Goal: Task Accomplishment & Management: Manage account settings

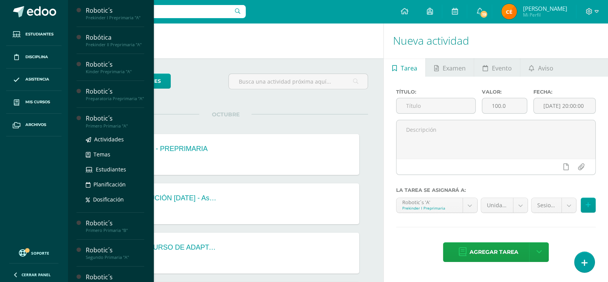
click at [123, 123] on div "Robotic´s" at bounding box center [115, 118] width 58 height 9
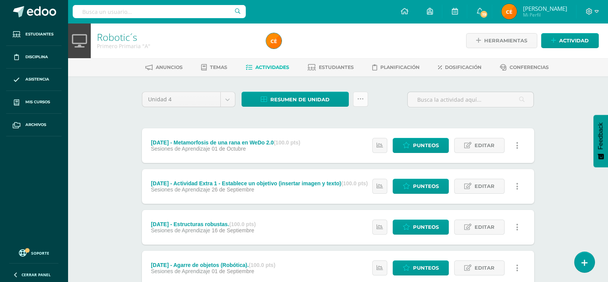
click at [360, 103] on link at bounding box center [360, 99] width 15 height 15
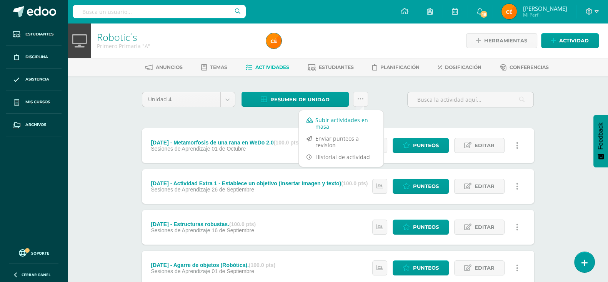
click at [339, 125] on link "Subir actividades en masa" at bounding box center [341, 123] width 85 height 18
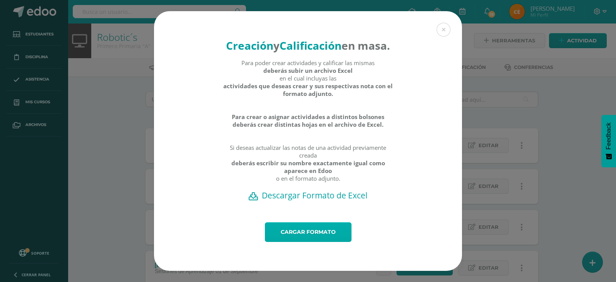
click at [297, 231] on link "Cargar formato" at bounding box center [308, 232] width 87 height 20
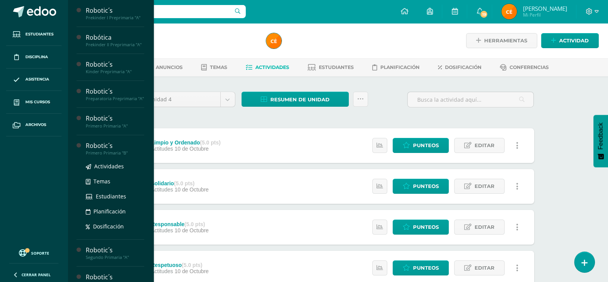
click at [107, 155] on div "Primero Primaria "B"" at bounding box center [115, 152] width 58 height 5
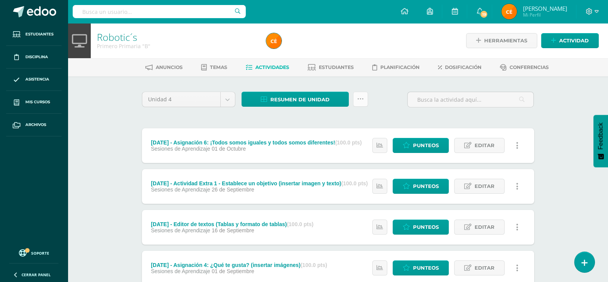
click at [362, 99] on icon at bounding box center [360, 99] width 7 height 7
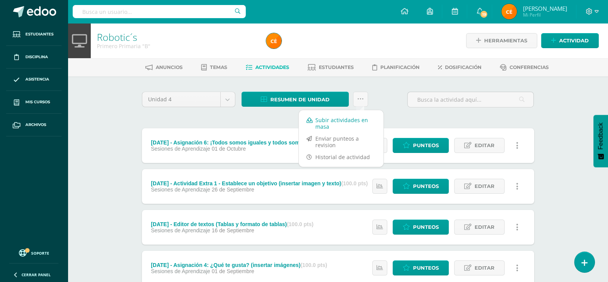
click at [356, 122] on link "Subir actividades en masa" at bounding box center [341, 123] width 85 height 18
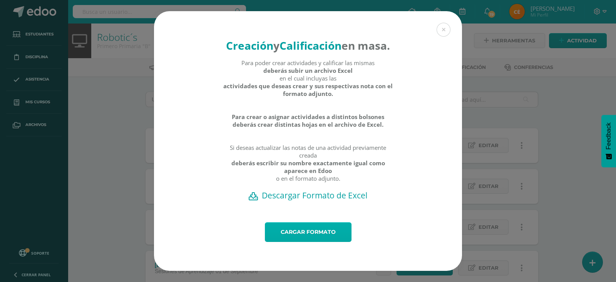
click at [304, 241] on link "Cargar formato" at bounding box center [308, 232] width 87 height 20
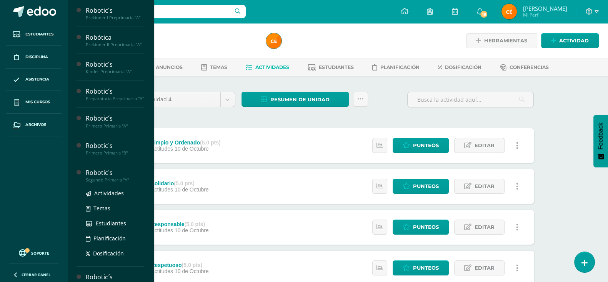
click at [112, 182] on div "Segundo Primaria "A"" at bounding box center [115, 179] width 58 height 5
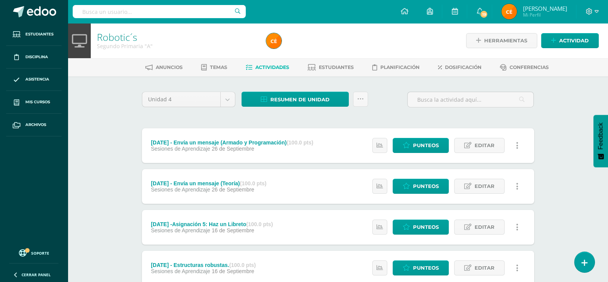
click at [87, 124] on div "Robotic´s Segundo Primaria "A" Herramientas Detalle de asistencias Actividad An…" at bounding box center [338, 241] width 541 height 436
click at [366, 105] on link at bounding box center [360, 99] width 15 height 15
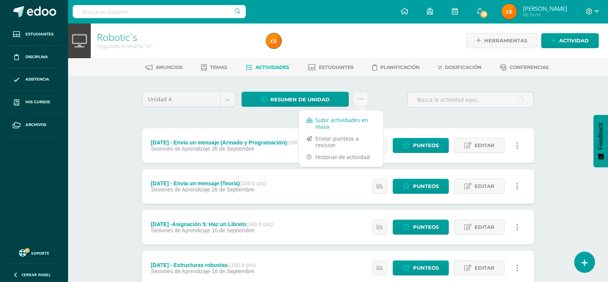
click at [344, 123] on link "Subir actividades en masa" at bounding box center [341, 123] width 85 height 18
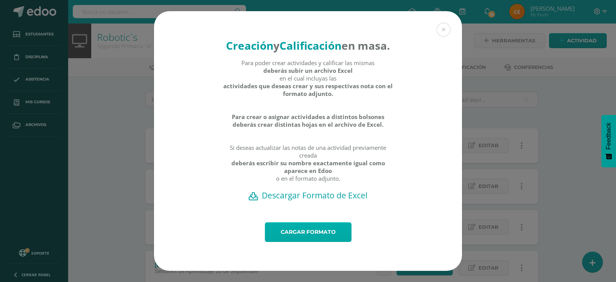
click at [314, 233] on link "Cargar formato" at bounding box center [308, 232] width 87 height 20
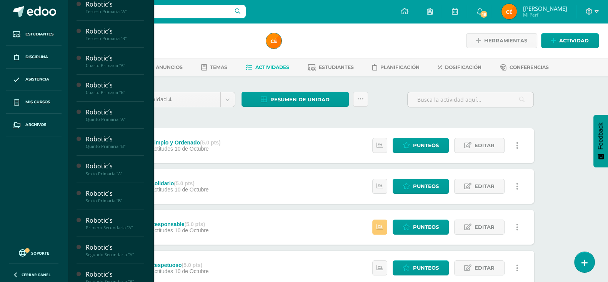
scroll to position [188, 0]
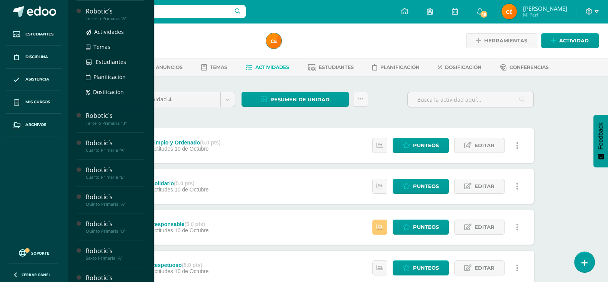
click at [101, 20] on div "Tercero Primaria "A"" at bounding box center [115, 18] width 58 height 5
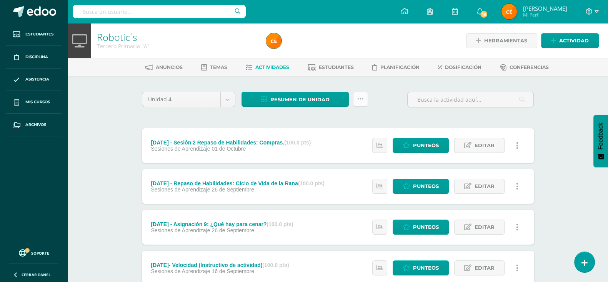
click at [361, 98] on icon at bounding box center [360, 99] width 7 height 7
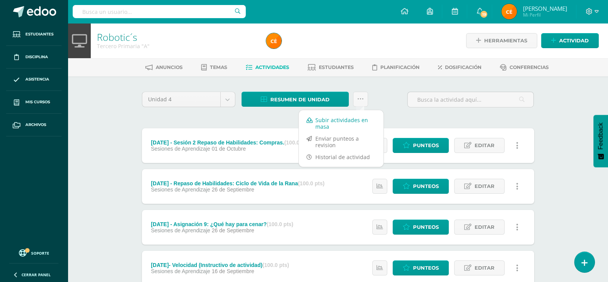
click at [342, 125] on link "Subir actividades en masa" at bounding box center [341, 123] width 85 height 18
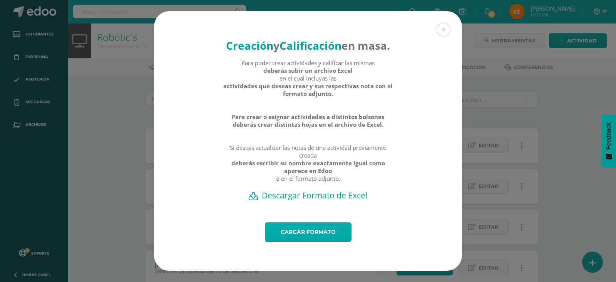
click at [322, 238] on link "Cargar formato" at bounding box center [308, 232] width 87 height 20
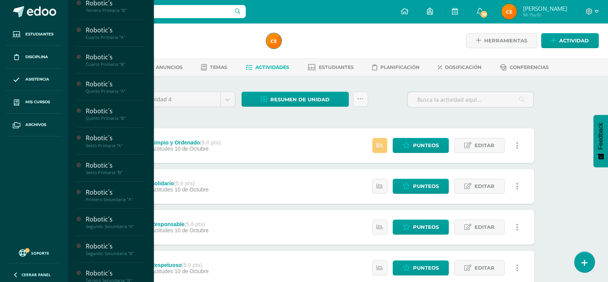
scroll to position [219, 0]
click at [105, 10] on div "Robotic´s" at bounding box center [115, 7] width 58 height 9
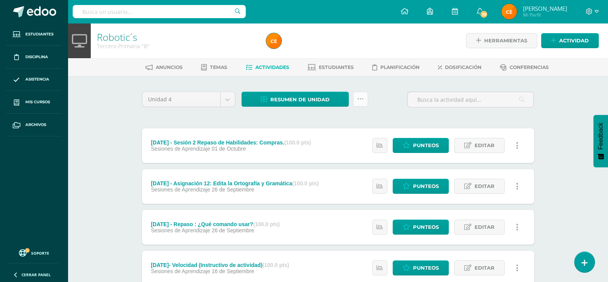
click at [361, 103] on link at bounding box center [360, 99] width 15 height 15
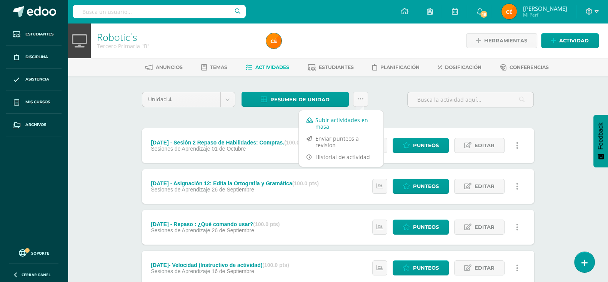
click at [338, 127] on link "Subir actividades en masa" at bounding box center [341, 123] width 85 height 18
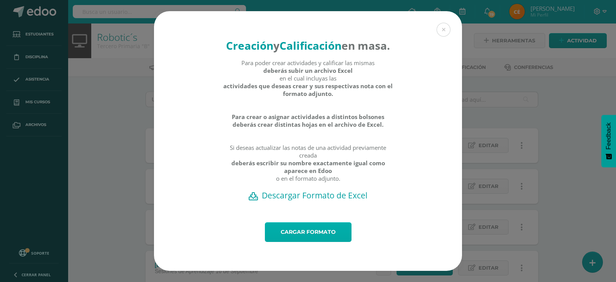
click at [310, 242] on link "Cargar formato" at bounding box center [308, 232] width 87 height 20
click at [313, 239] on link "Cargar formato" at bounding box center [308, 232] width 87 height 20
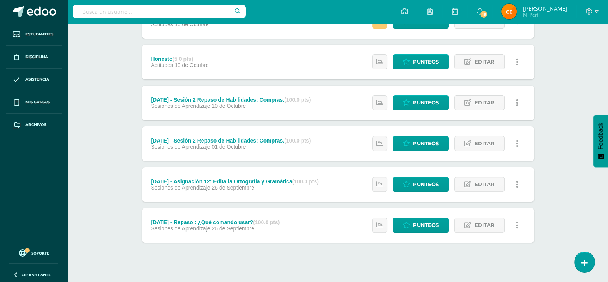
scroll to position [288, 0]
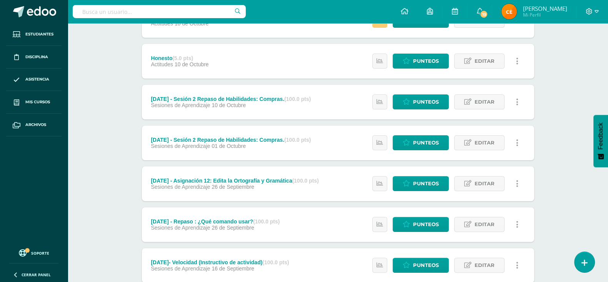
click at [524, 138] on link at bounding box center [517, 142] width 15 height 15
click at [483, 140] on span "Editar" at bounding box center [485, 142] width 20 height 14
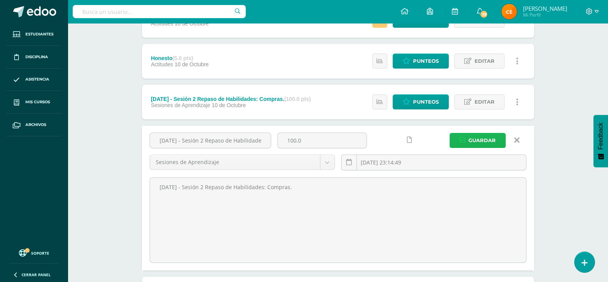
click at [483, 140] on span "Guardar" at bounding box center [482, 140] width 27 height 14
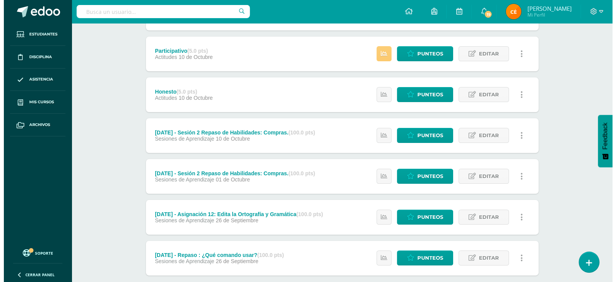
scroll to position [296, 0]
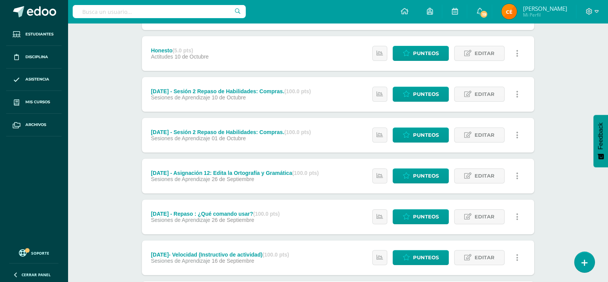
click at [520, 137] on link at bounding box center [517, 134] width 15 height 15
click at [478, 171] on link "Eliminar" at bounding box center [503, 171] width 79 height 12
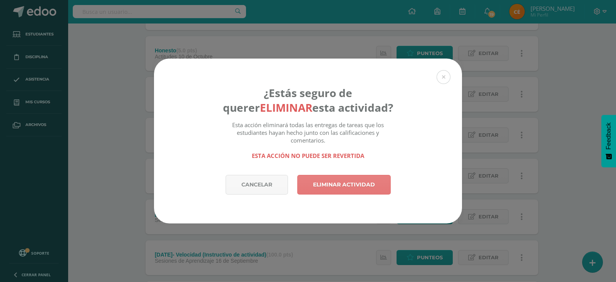
click at [374, 178] on link "Eliminar actividad" at bounding box center [344, 185] width 94 height 20
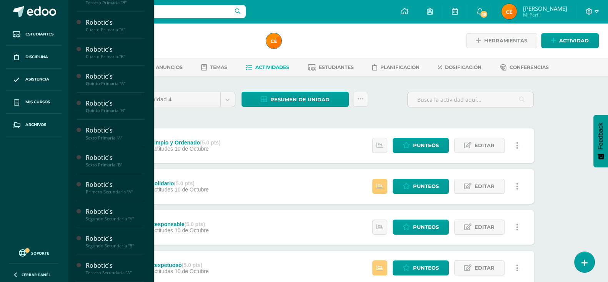
scroll to position [227, 0]
click at [124, 30] on div "Robotic´s" at bounding box center [115, 26] width 58 height 9
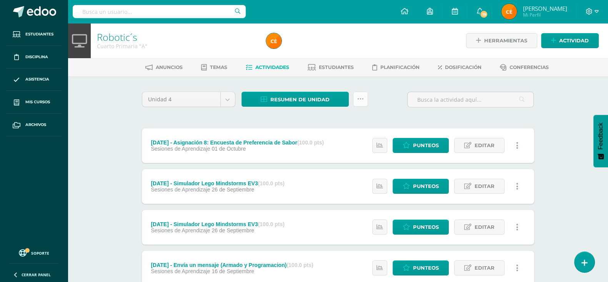
click at [362, 94] on link at bounding box center [360, 99] width 15 height 15
click at [518, 144] on link at bounding box center [517, 145] width 15 height 15
click at [489, 180] on link "Eliminar" at bounding box center [503, 182] width 79 height 12
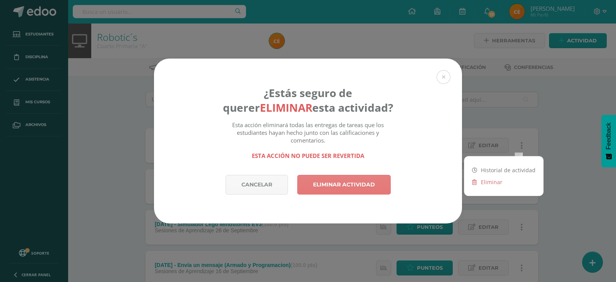
click at [361, 175] on link "Eliminar actividad" at bounding box center [344, 185] width 94 height 20
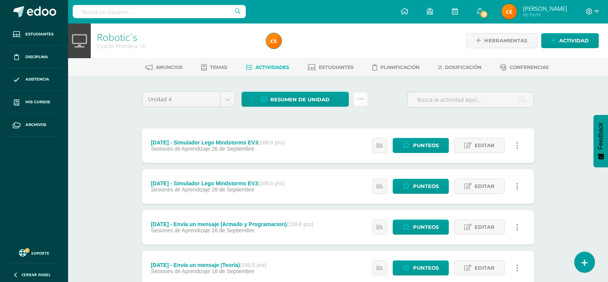
click at [359, 96] on icon at bounding box center [360, 99] width 7 height 7
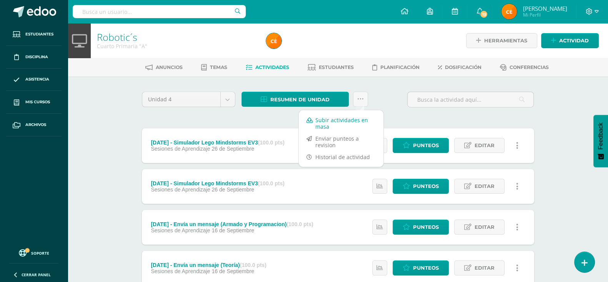
click at [341, 119] on link "Subir actividades en masa" at bounding box center [341, 123] width 85 height 18
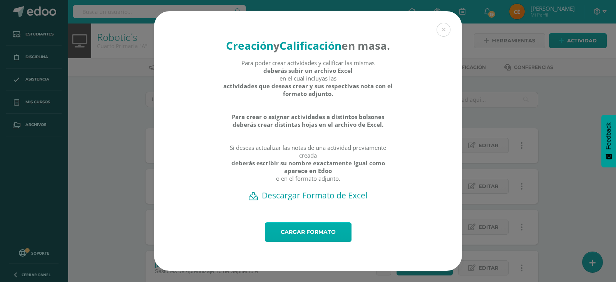
click at [300, 240] on link "Cargar formato" at bounding box center [308, 232] width 87 height 20
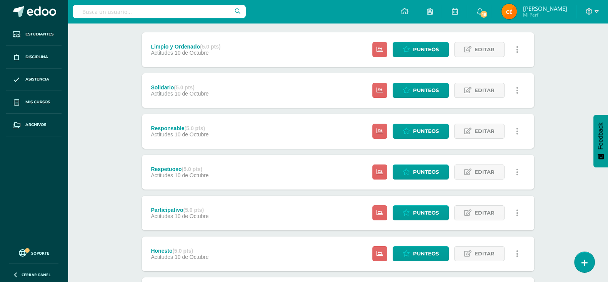
scroll to position [96, 0]
click at [381, 49] on icon at bounding box center [380, 49] width 7 height 7
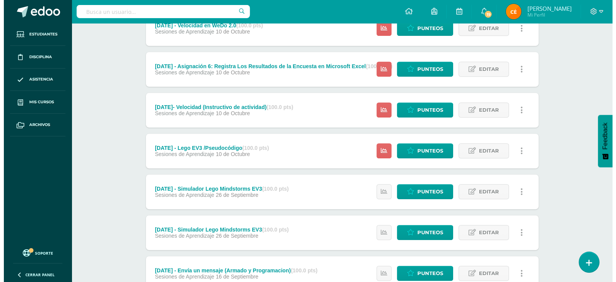
scroll to position [524, 0]
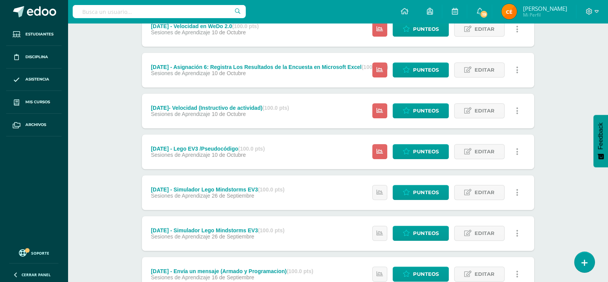
click at [518, 151] on icon at bounding box center [517, 151] width 2 height 8
click at [472, 197] on icon at bounding box center [474, 199] width 5 height 5
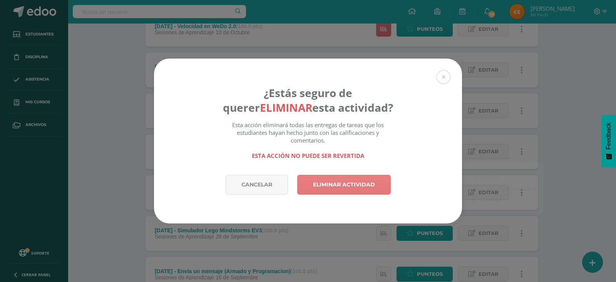
click at [356, 184] on link "Eliminar actividad" at bounding box center [344, 185] width 94 height 20
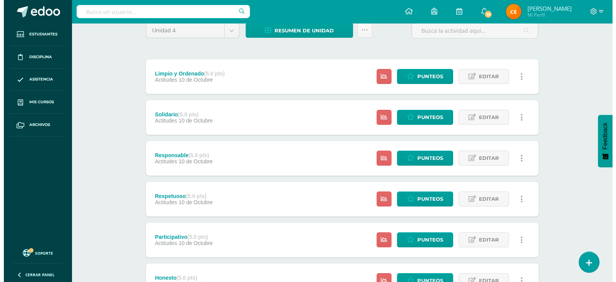
scroll to position [69, 0]
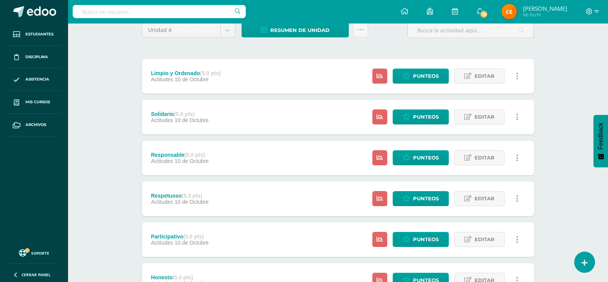
click at [522, 71] on link at bounding box center [517, 75] width 15 height 15
click at [483, 128] on link "Eliminar" at bounding box center [503, 125] width 79 height 12
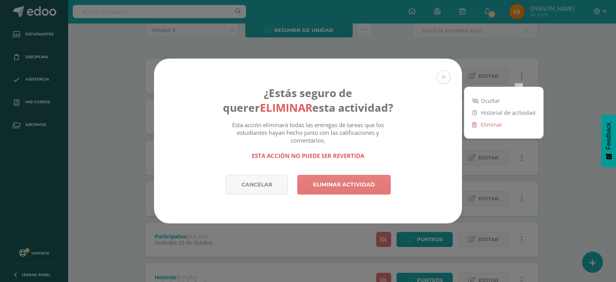
click at [337, 192] on link "Eliminar actividad" at bounding box center [344, 185] width 94 height 20
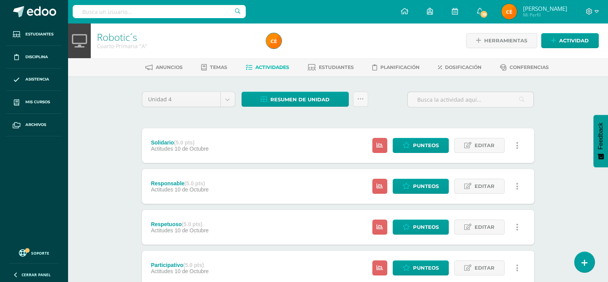
click at [520, 140] on link at bounding box center [517, 145] width 15 height 15
click at [491, 193] on link "Eliminar" at bounding box center [503, 194] width 79 height 12
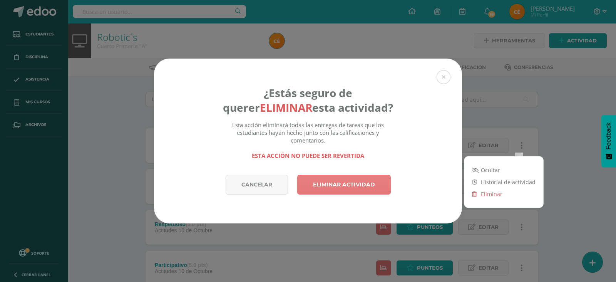
click at [352, 185] on link "Eliminar actividad" at bounding box center [344, 185] width 94 height 20
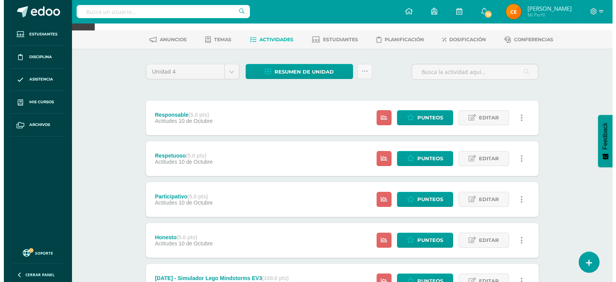
scroll to position [30, 0]
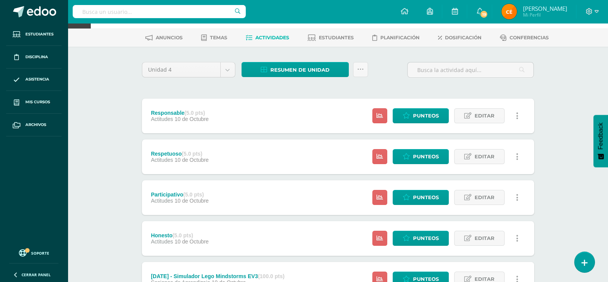
click at [518, 118] on icon at bounding box center [517, 116] width 2 height 8
click at [502, 164] on link "Eliminar" at bounding box center [503, 164] width 79 height 12
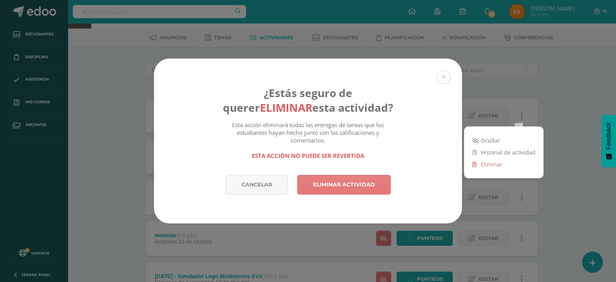
click at [366, 181] on link "Eliminar actividad" at bounding box center [344, 185] width 94 height 20
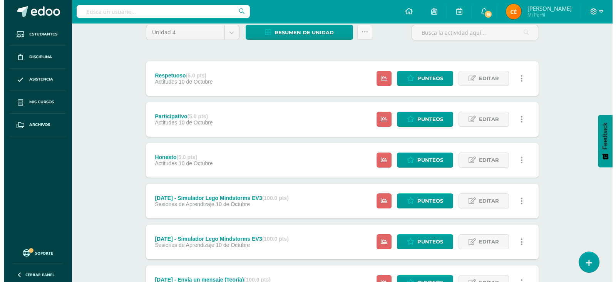
scroll to position [71, 0]
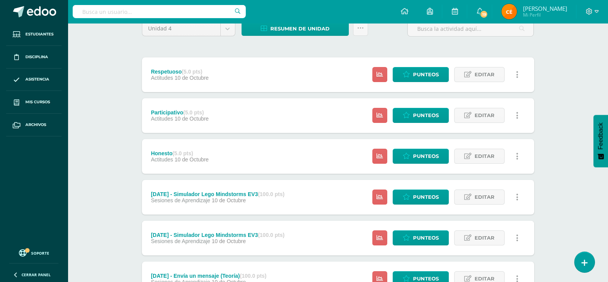
click at [518, 72] on link at bounding box center [517, 74] width 15 height 15
click at [474, 124] on icon at bounding box center [474, 122] width 5 height 5
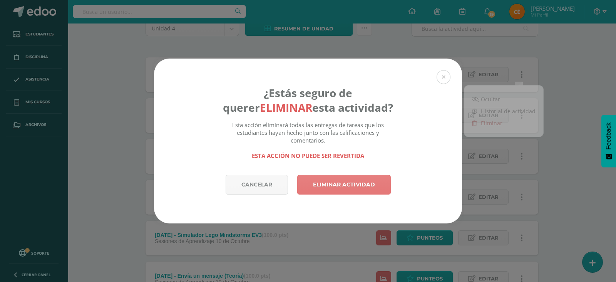
click at [346, 178] on link "Eliminar actividad" at bounding box center [344, 185] width 94 height 20
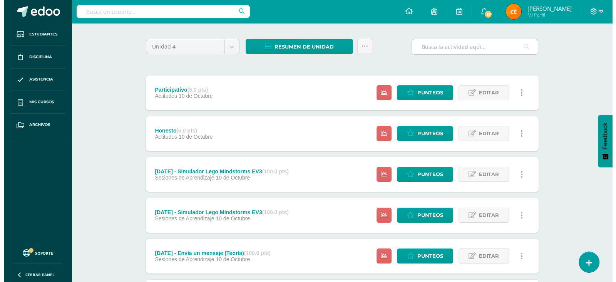
scroll to position [83, 0]
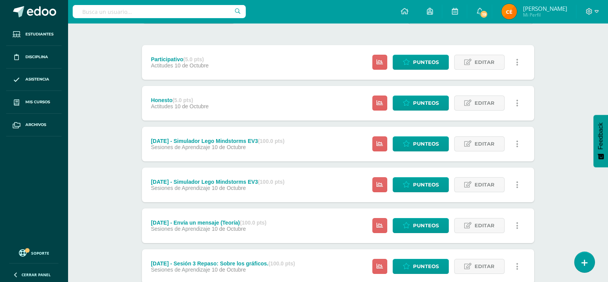
click at [517, 60] on icon at bounding box center [517, 62] width 2 height 8
click at [473, 111] on icon at bounding box center [474, 110] width 5 height 5
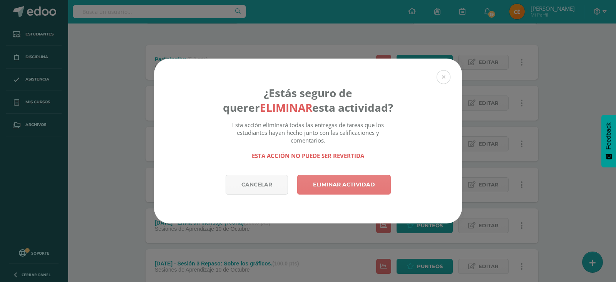
click at [319, 179] on link "Eliminar actividad" at bounding box center [344, 185] width 94 height 20
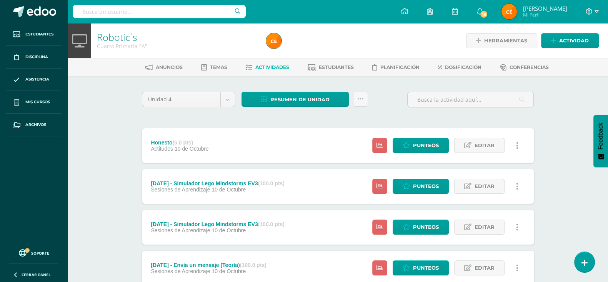
click at [522, 141] on link at bounding box center [517, 145] width 15 height 15
click at [482, 195] on link "Eliminar" at bounding box center [503, 194] width 79 height 12
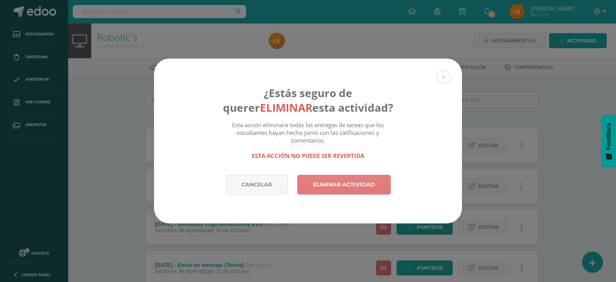
click at [356, 181] on link "Eliminar actividad" at bounding box center [344, 185] width 94 height 20
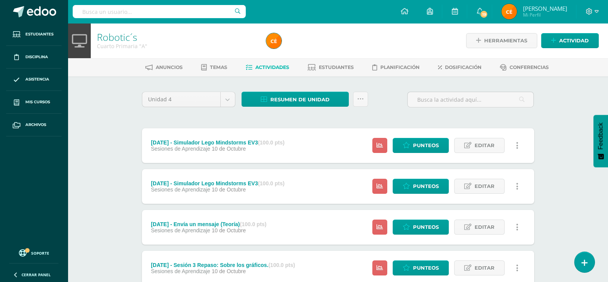
click at [516, 144] on icon at bounding box center [517, 145] width 2 height 8
click at [478, 191] on link "Eliminar" at bounding box center [503, 194] width 79 height 12
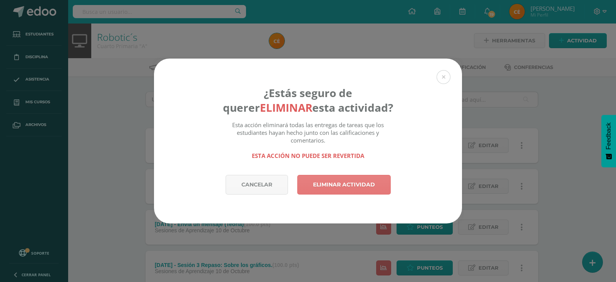
click at [335, 184] on link "Eliminar actividad" at bounding box center [344, 185] width 94 height 20
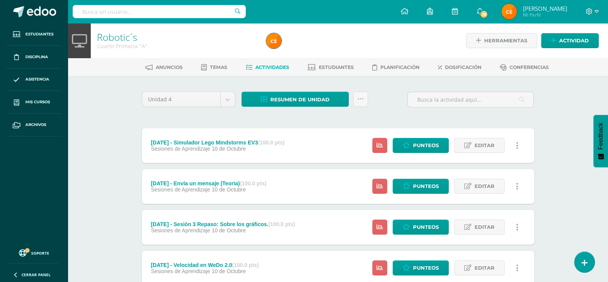
click at [522, 149] on link at bounding box center [517, 145] width 15 height 15
click at [489, 189] on link "Eliminar" at bounding box center [503, 194] width 79 height 12
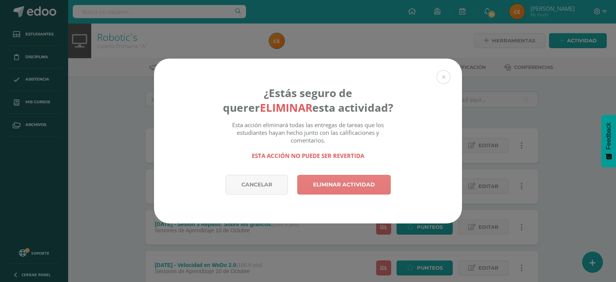
click at [346, 188] on link "Eliminar actividad" at bounding box center [344, 185] width 94 height 20
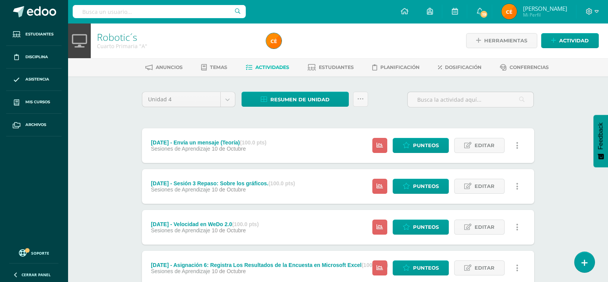
click at [521, 151] on link at bounding box center [517, 145] width 15 height 15
click at [490, 195] on link "Eliminar" at bounding box center [503, 194] width 79 height 12
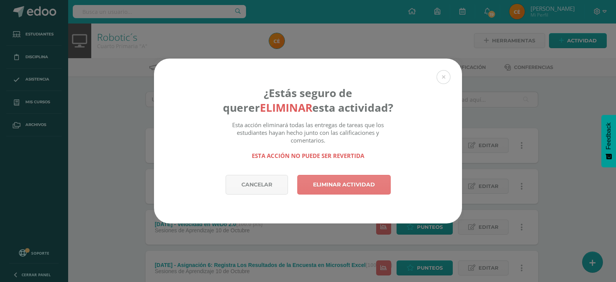
click at [358, 180] on link "Eliminar actividad" at bounding box center [344, 185] width 94 height 20
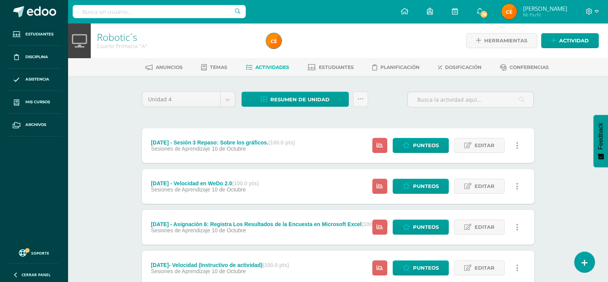
click at [516, 153] on div "Estatus de Actividad: 17 Estudiantes sin calificar 0 Estudiantes con cero Media…" at bounding box center [448, 145] width 174 height 35
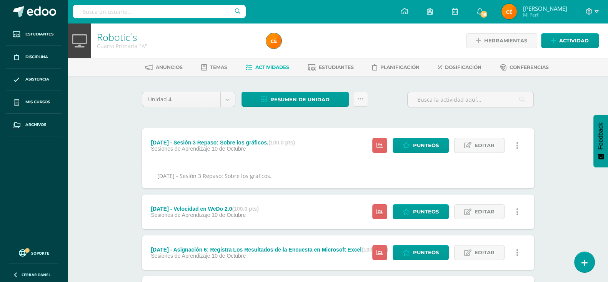
click at [516, 153] on div "Estatus de Actividad: 17 Estudiantes sin calificar 0 Estudiantes con cero Media…" at bounding box center [448, 145] width 174 height 35
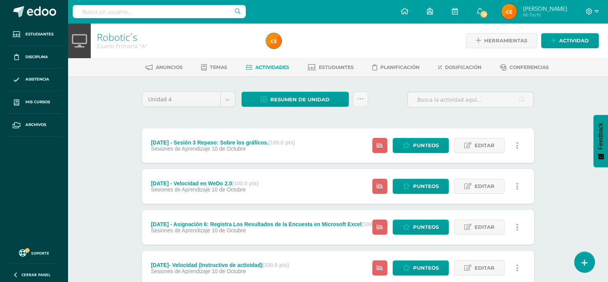
click at [518, 142] on icon at bounding box center [517, 145] width 2 height 8
click at [486, 188] on link "Eliminar" at bounding box center [503, 194] width 79 height 12
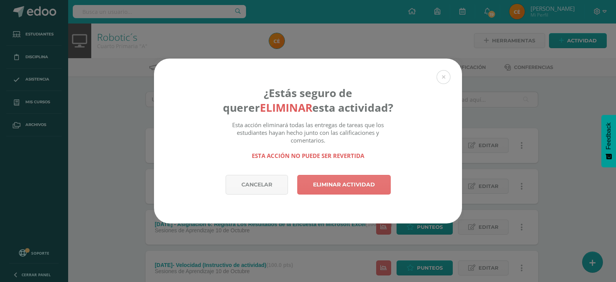
click at [348, 174] on div "¿Estás seguro de querer eliminar esta actividad? Esta acción eliminará todas la…" at bounding box center [308, 116] width 308 height 116
click at [347, 183] on link "Eliminar actividad" at bounding box center [344, 185] width 94 height 20
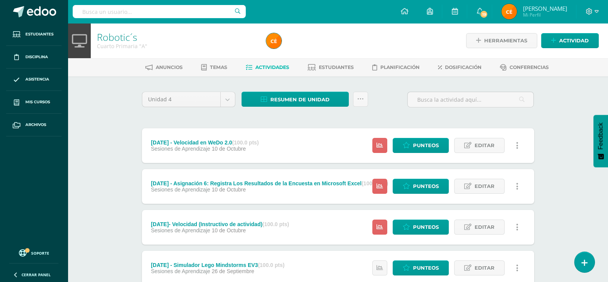
click at [512, 141] on link at bounding box center [517, 145] width 15 height 15
click at [481, 199] on link "Eliminar" at bounding box center [503, 194] width 79 height 12
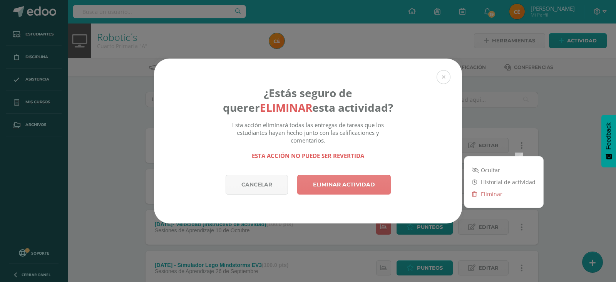
click at [332, 179] on link "Eliminar actividad" at bounding box center [344, 185] width 94 height 20
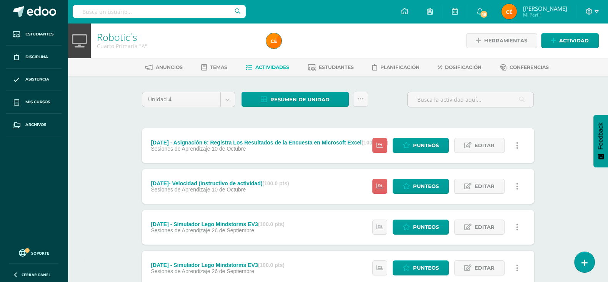
click at [520, 141] on link at bounding box center [517, 145] width 15 height 15
click at [491, 195] on link "Eliminar" at bounding box center [503, 194] width 79 height 12
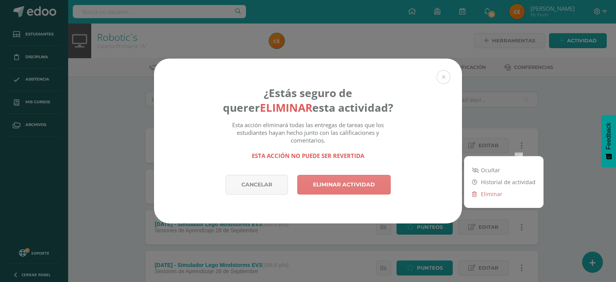
click at [353, 186] on link "Eliminar actividad" at bounding box center [344, 185] width 94 height 20
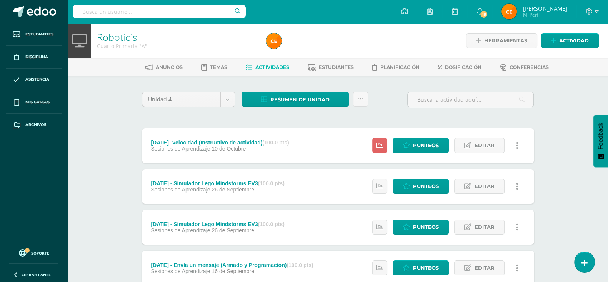
click at [516, 146] on link at bounding box center [517, 145] width 15 height 15
click at [487, 196] on link "Eliminar" at bounding box center [503, 194] width 79 height 12
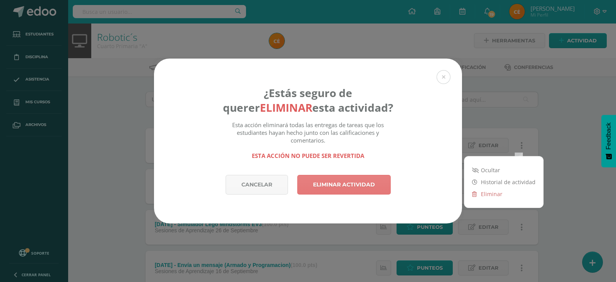
click at [336, 185] on link "Eliminar actividad" at bounding box center [344, 185] width 94 height 20
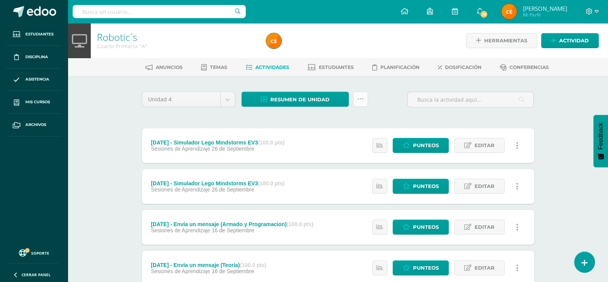
click at [359, 94] on link at bounding box center [360, 99] width 15 height 15
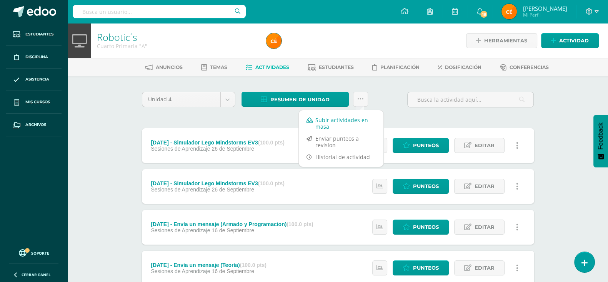
click at [332, 115] on link "Subir actividades en masa" at bounding box center [341, 123] width 85 height 18
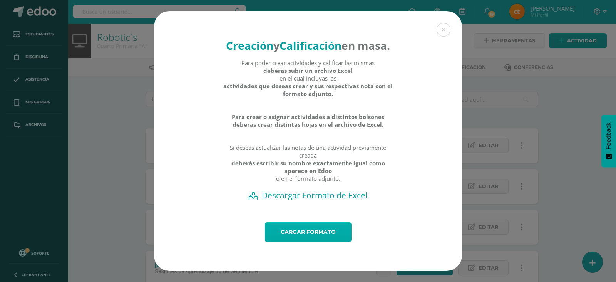
click at [310, 234] on link "Cargar formato" at bounding box center [308, 232] width 87 height 20
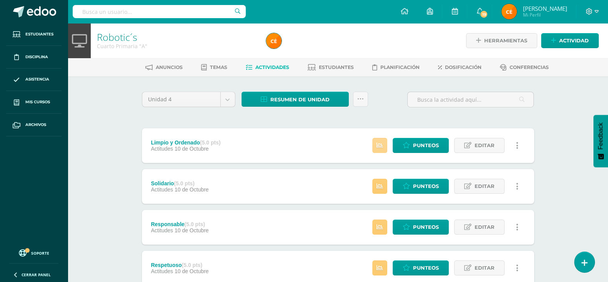
click at [379, 147] on icon at bounding box center [380, 145] width 7 height 7
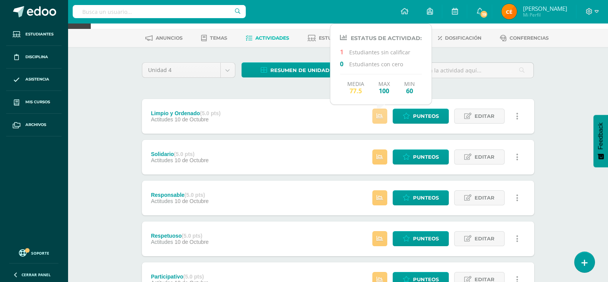
scroll to position [28, 0]
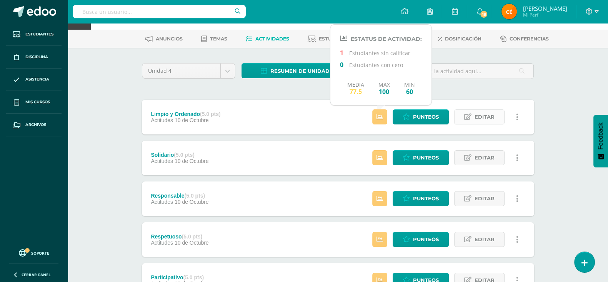
click at [469, 116] on icon at bounding box center [467, 117] width 7 height 7
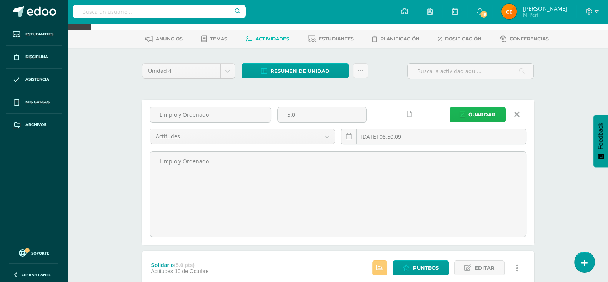
click at [469, 116] on span "Guardar" at bounding box center [482, 114] width 27 height 14
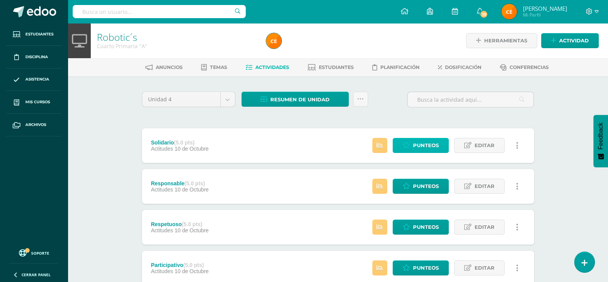
click at [431, 140] on span "Punteos" at bounding box center [426, 145] width 26 height 14
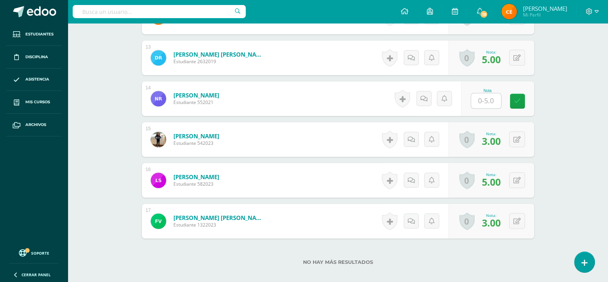
scroll to position [727, 0]
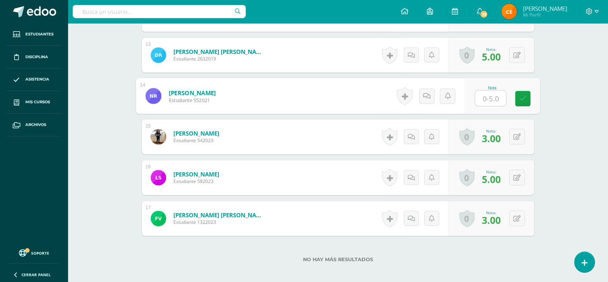
click at [488, 98] on input "text" at bounding box center [490, 97] width 31 height 15
type input "4"
click at [520, 96] on icon at bounding box center [523, 98] width 7 height 7
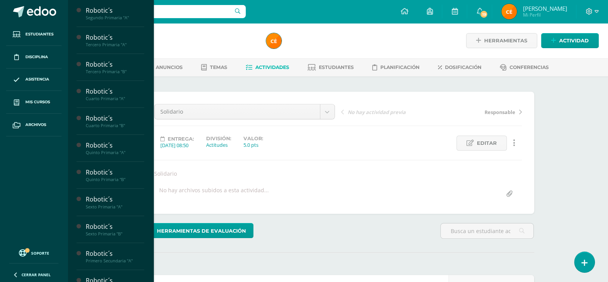
scroll to position [187, 0]
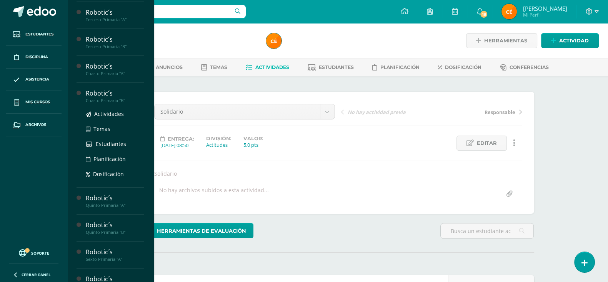
click at [99, 103] on div "Cuarto Primaria "B"" at bounding box center [115, 100] width 58 height 5
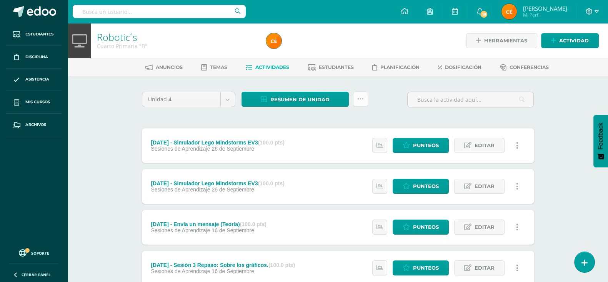
click at [358, 100] on icon at bounding box center [360, 99] width 7 height 7
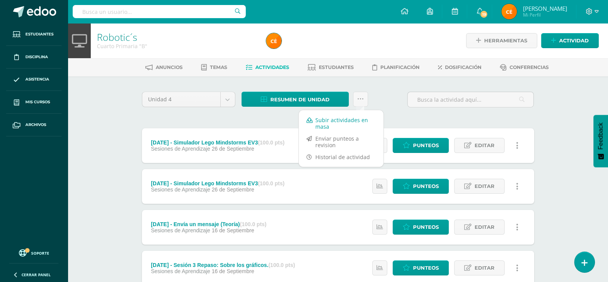
click at [346, 120] on link "Subir actividades en masa" at bounding box center [341, 123] width 85 height 18
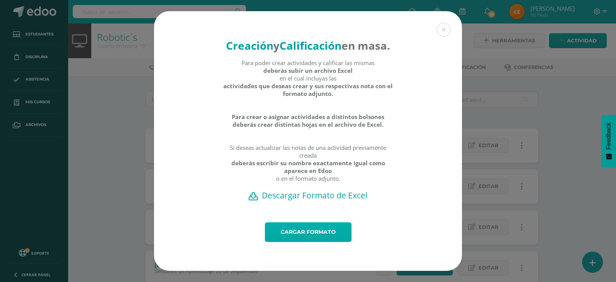
click at [319, 242] on link "Cargar formato" at bounding box center [308, 232] width 87 height 20
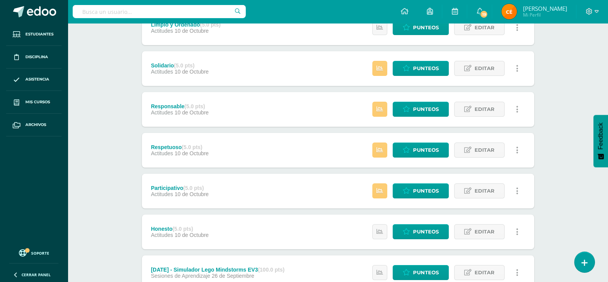
scroll to position [117, 0]
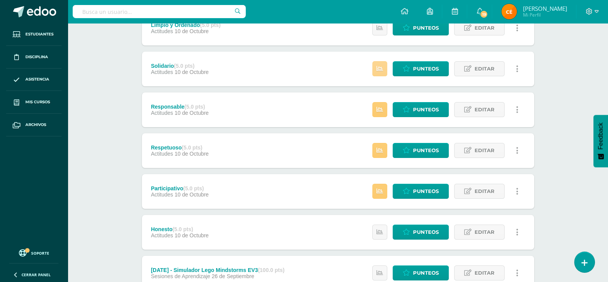
click at [383, 63] on link at bounding box center [380, 68] width 15 height 15
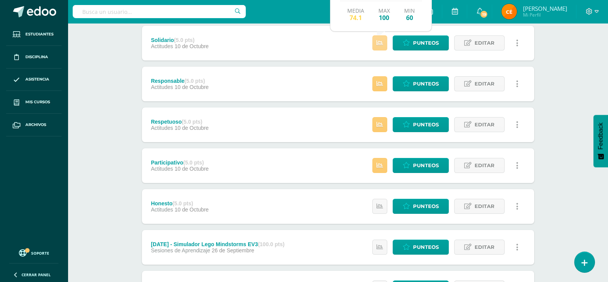
scroll to position [135, 0]
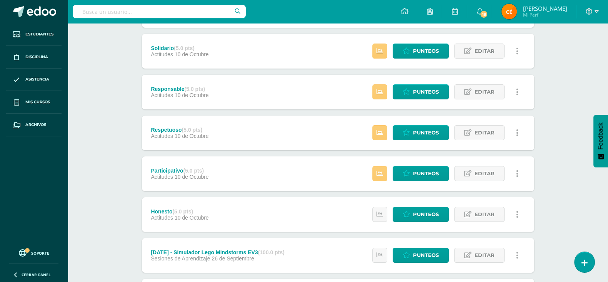
click at [111, 81] on div "Robotic´s Cuarto Primaria "B" Herramientas Detalle de asistencias Actividad Anu…" at bounding box center [338, 248] width 541 height 721
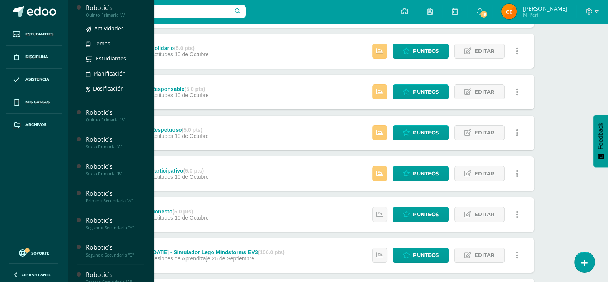
click at [110, 12] on div "Robotic´s" at bounding box center [115, 7] width 58 height 9
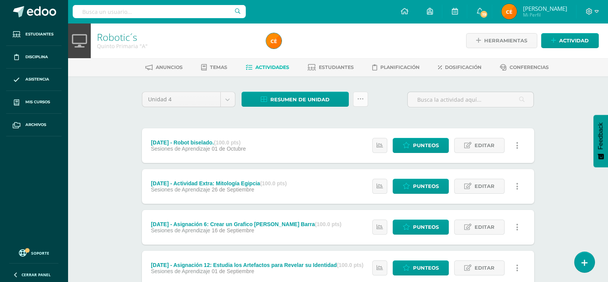
click at [362, 99] on icon at bounding box center [360, 99] width 7 height 7
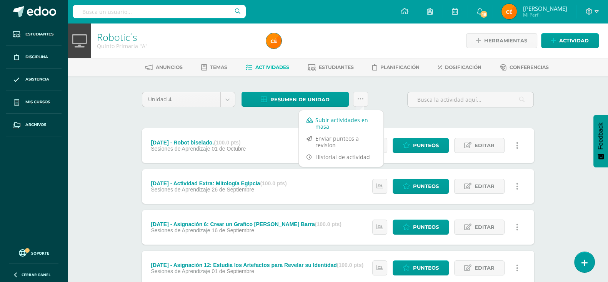
click at [329, 124] on link "Subir actividades en masa" at bounding box center [341, 123] width 85 height 18
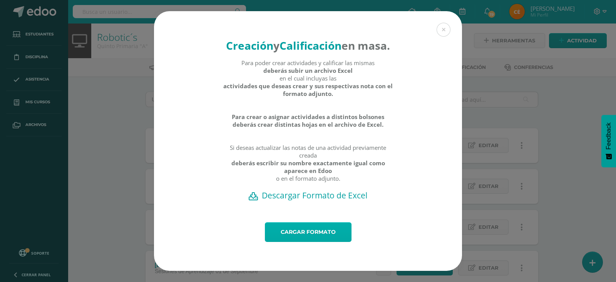
click at [298, 233] on link "Cargar formato" at bounding box center [308, 232] width 87 height 20
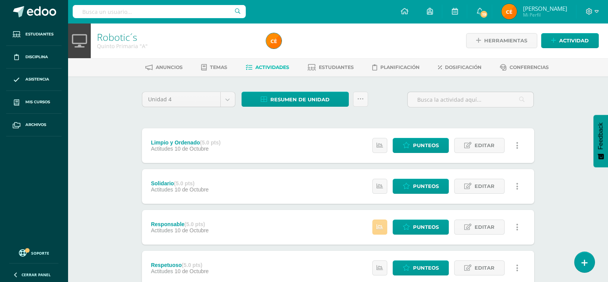
click at [386, 224] on link at bounding box center [380, 226] width 15 height 15
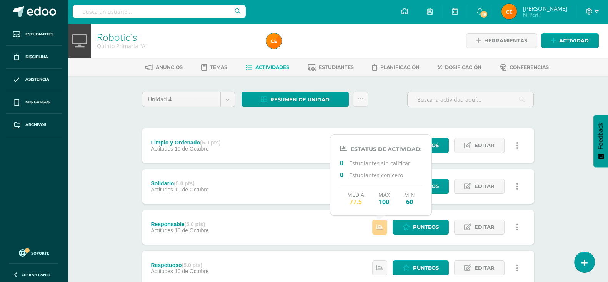
click at [386, 224] on link at bounding box center [380, 226] width 15 height 15
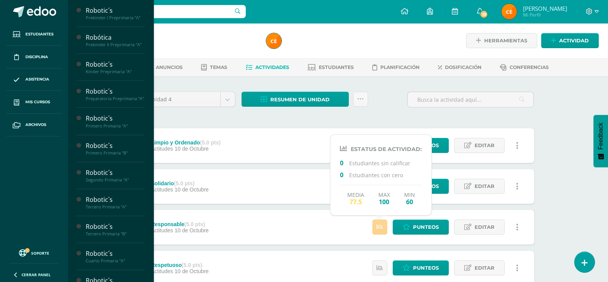
scroll to position [299, 0]
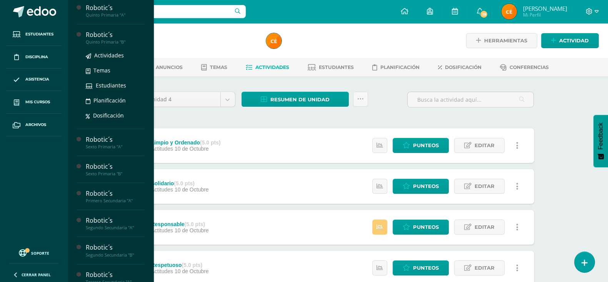
click at [113, 45] on div "Quinto Primaria "B"" at bounding box center [115, 41] width 58 height 5
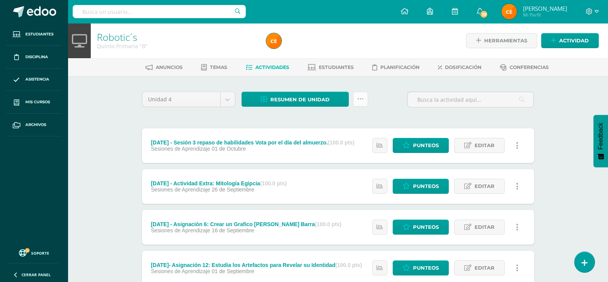
click at [360, 96] on icon at bounding box center [360, 99] width 7 height 7
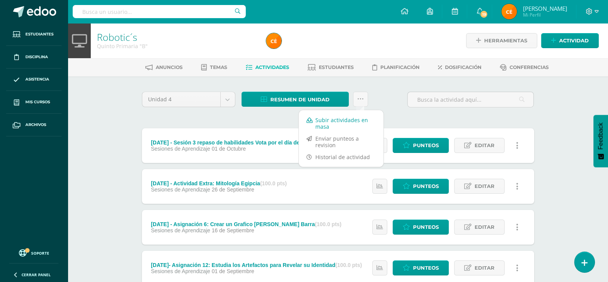
click at [339, 123] on link "Subir actividades en masa" at bounding box center [341, 123] width 85 height 18
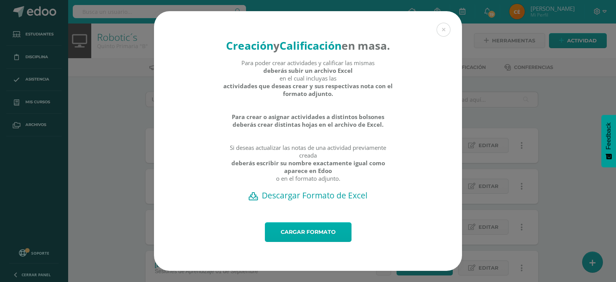
click at [317, 240] on link "Cargar formato" at bounding box center [308, 232] width 87 height 20
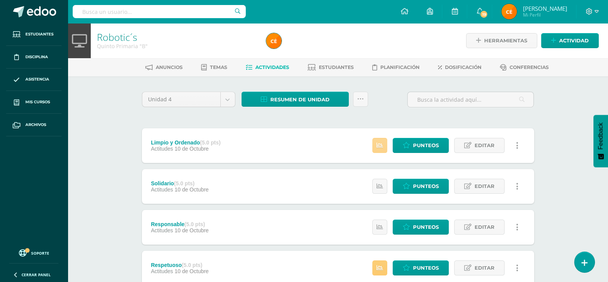
click at [378, 141] on link at bounding box center [380, 145] width 15 height 15
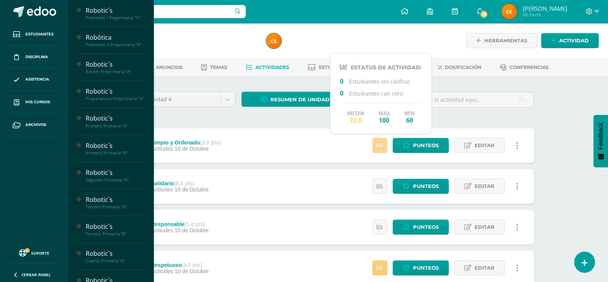
scroll to position [299, 0]
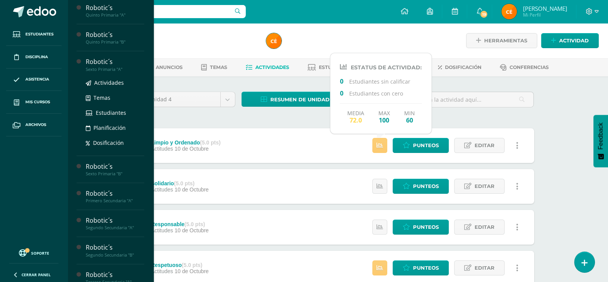
click at [107, 72] on div "Sexto Primaria "A"" at bounding box center [115, 69] width 58 height 5
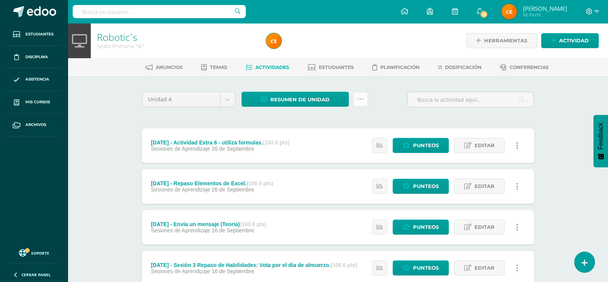
click at [366, 97] on link at bounding box center [360, 99] width 15 height 15
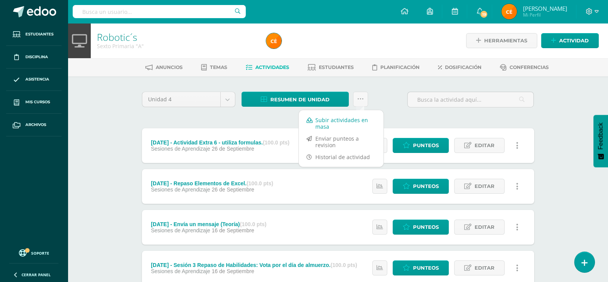
click at [333, 118] on link "Subir actividades en masa" at bounding box center [341, 123] width 85 height 18
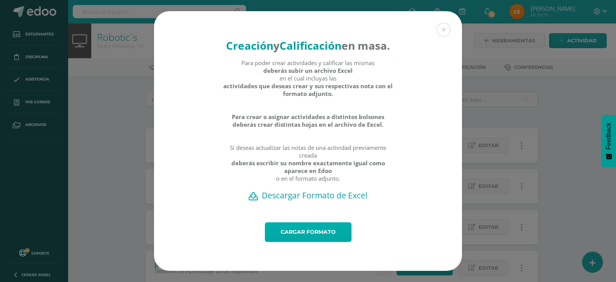
click at [308, 241] on link "Cargar formato" at bounding box center [308, 232] width 87 height 20
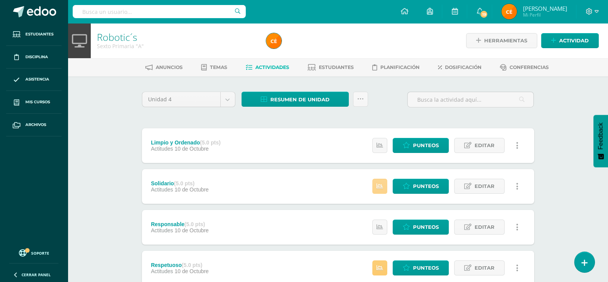
click at [378, 180] on link at bounding box center [380, 186] width 15 height 15
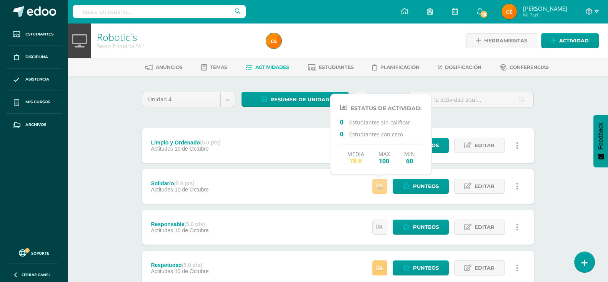
click at [378, 180] on link at bounding box center [380, 186] width 15 height 15
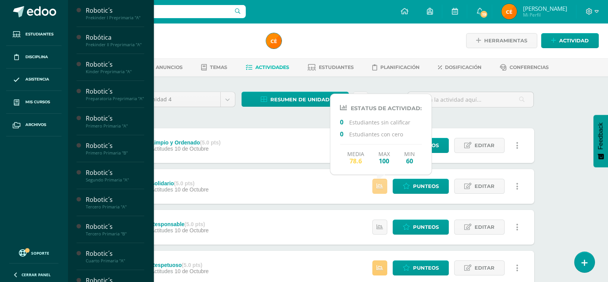
scroll to position [299, 0]
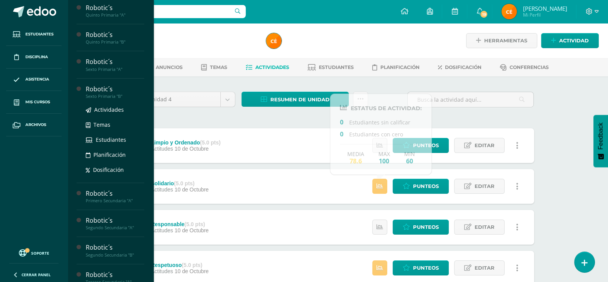
click at [109, 99] on div "Sexto Primaria "B"" at bounding box center [115, 96] width 58 height 5
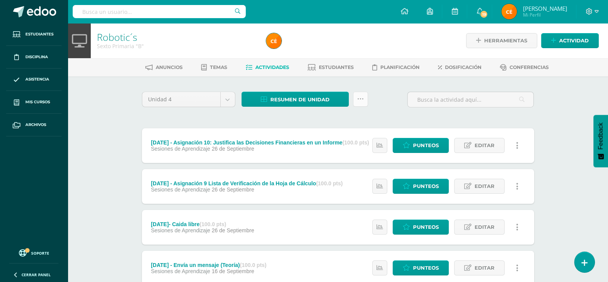
click at [362, 96] on icon at bounding box center [360, 99] width 7 height 7
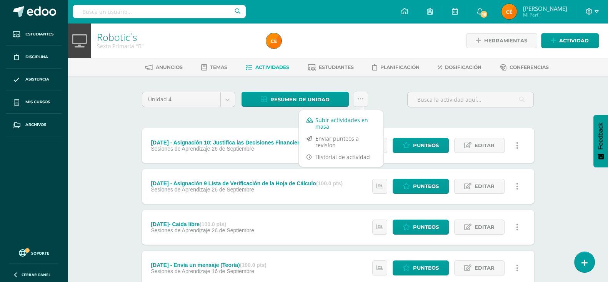
click at [329, 122] on link "Subir actividades en masa" at bounding box center [341, 123] width 85 height 18
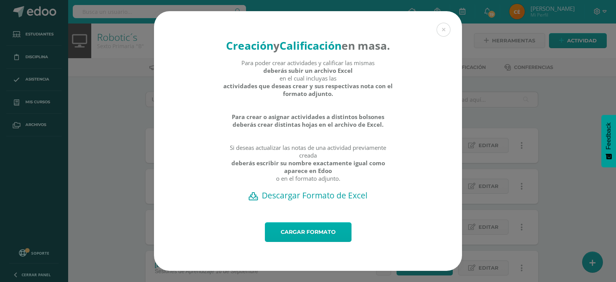
click at [310, 233] on link "Cargar formato" at bounding box center [308, 232] width 87 height 20
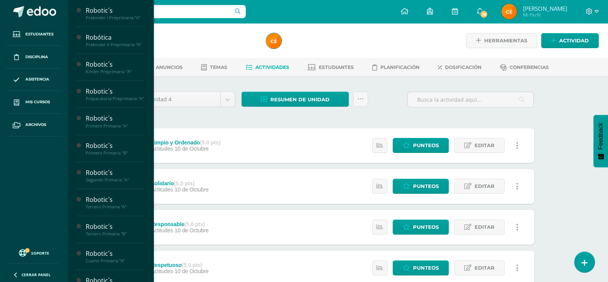
scroll to position [299, 0]
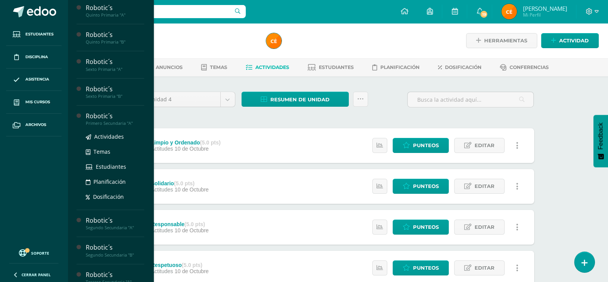
click at [106, 120] on div "Robotic´s" at bounding box center [115, 116] width 58 height 9
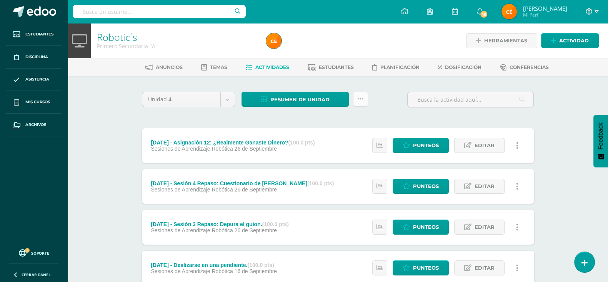
click at [364, 96] on link at bounding box center [360, 99] width 15 height 15
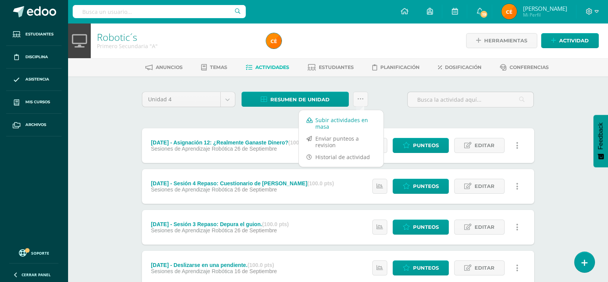
click at [339, 119] on link "Subir actividades en masa" at bounding box center [341, 123] width 85 height 18
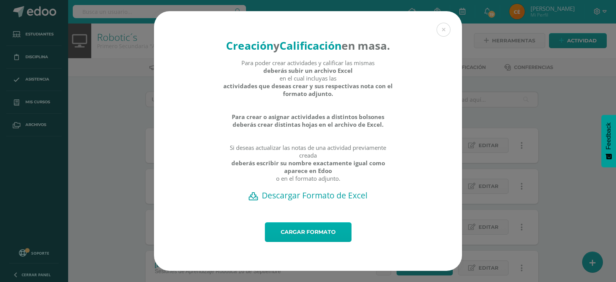
click at [291, 242] on link "Cargar formato" at bounding box center [308, 232] width 87 height 20
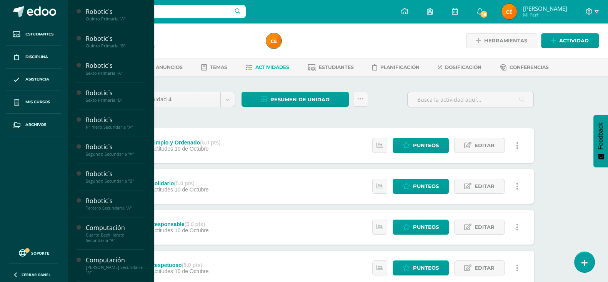
scroll to position [71, 0]
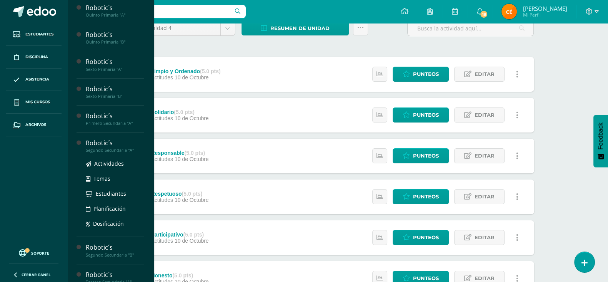
click at [112, 153] on div "Segundo Secundaria "A"" at bounding box center [115, 149] width 58 height 5
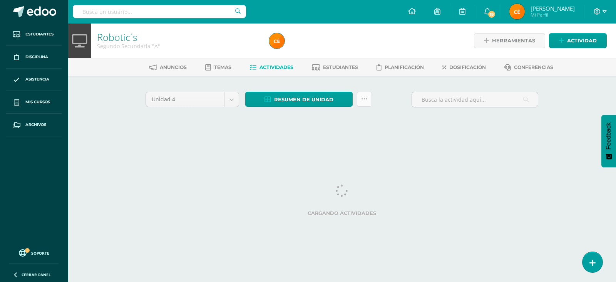
click at [365, 99] on icon at bounding box center [364, 99] width 7 height 7
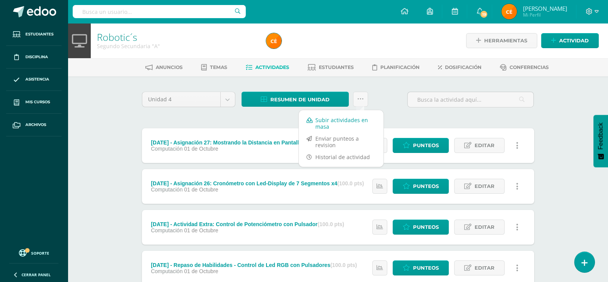
click at [346, 124] on link "Subir actividades en masa" at bounding box center [341, 123] width 85 height 18
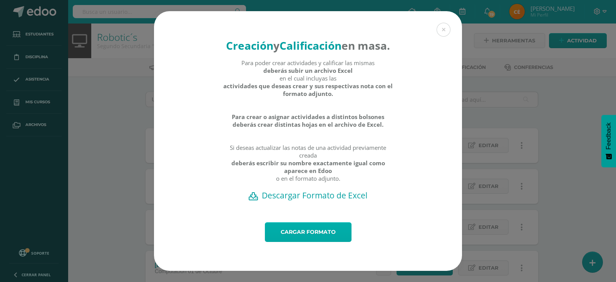
click at [327, 239] on link "Cargar formato" at bounding box center [308, 232] width 87 height 20
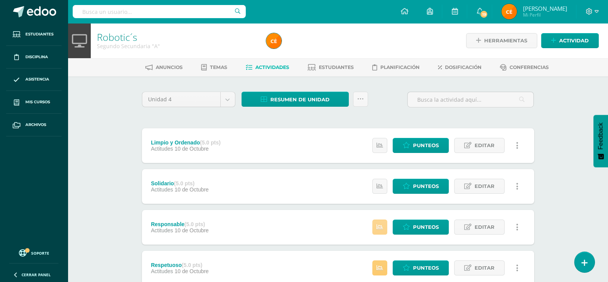
click at [384, 233] on link at bounding box center [380, 226] width 15 height 15
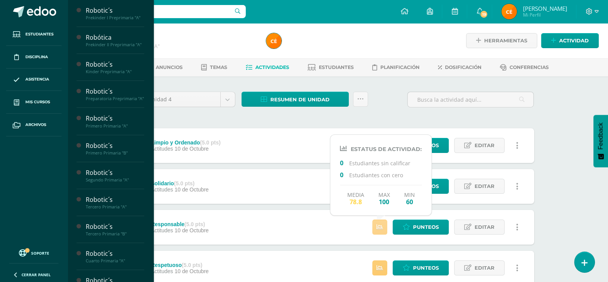
scroll to position [299, 0]
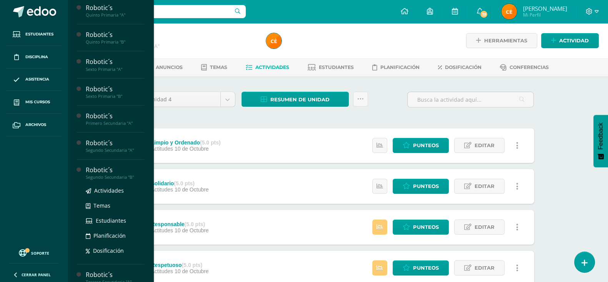
click at [103, 180] on div "Segundo Secundaria "B"" at bounding box center [115, 176] width 58 height 5
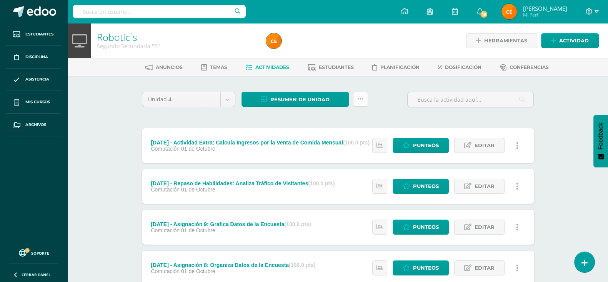
drag, startPoint x: 356, startPoint y: 107, endPoint x: 360, endPoint y: 94, distance: 13.6
click at [360, 94] on div "Resumen de unidad Descargar como HTML Descargar como PDF Descargar como XLS Sub…" at bounding box center [305, 103] width 133 height 22
click at [360, 94] on link at bounding box center [360, 99] width 15 height 15
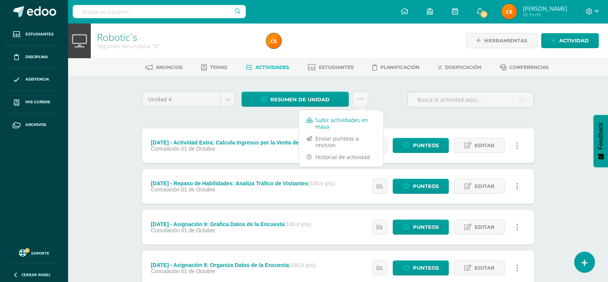
click at [349, 120] on link "Subir actividades en masa" at bounding box center [341, 123] width 85 height 18
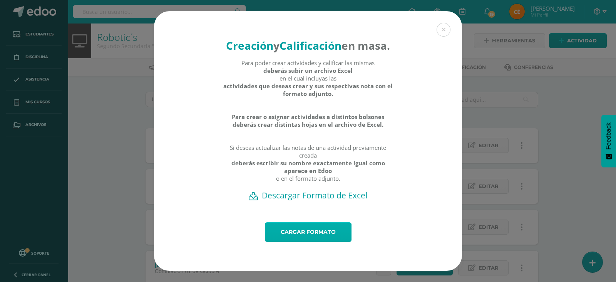
click at [298, 241] on link "Cargar formato" at bounding box center [308, 232] width 87 height 20
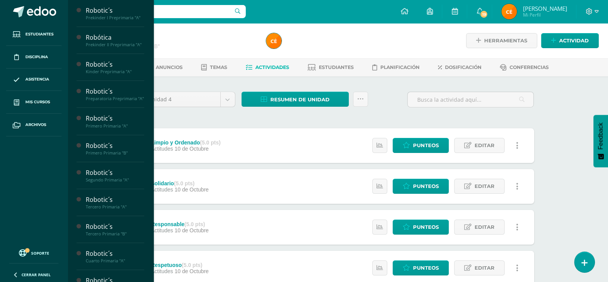
scroll to position [299, 0]
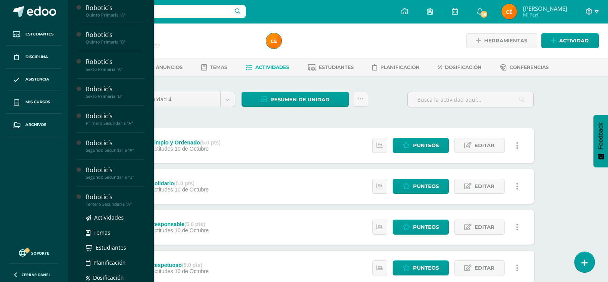
click at [102, 201] on div "Robotic´s" at bounding box center [115, 196] width 58 height 9
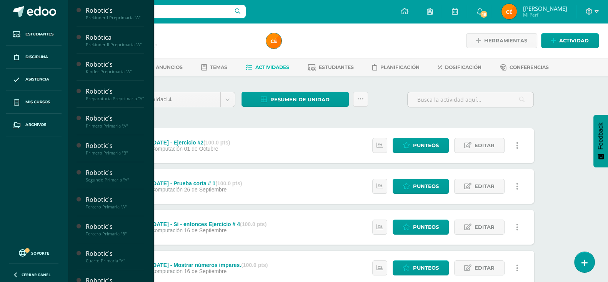
scroll to position [299, 0]
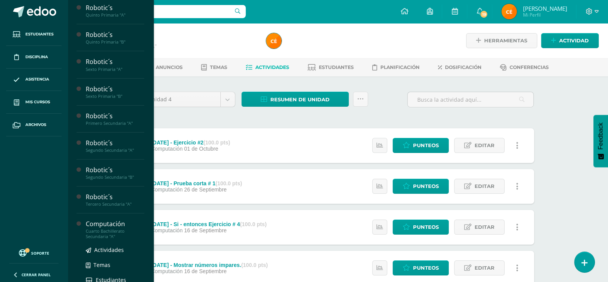
click at [109, 237] on div "Cuarto Bachillerato Secundaria "A"" at bounding box center [115, 233] width 58 height 11
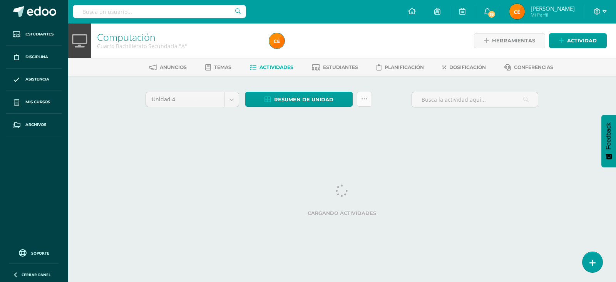
click at [363, 99] on icon at bounding box center [364, 99] width 7 height 7
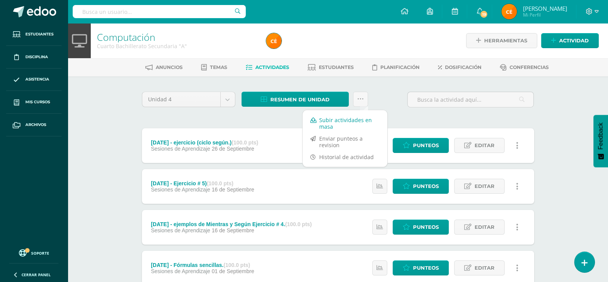
click at [351, 122] on link "Subir actividades en masa" at bounding box center [345, 123] width 85 height 18
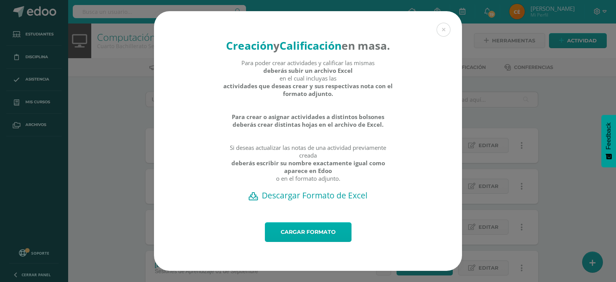
click at [304, 235] on link "Cargar formato" at bounding box center [308, 232] width 87 height 20
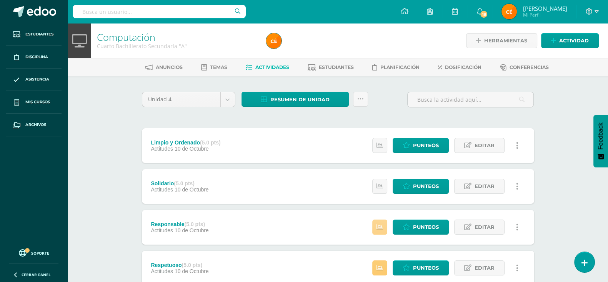
click at [383, 228] on icon at bounding box center [380, 227] width 7 height 7
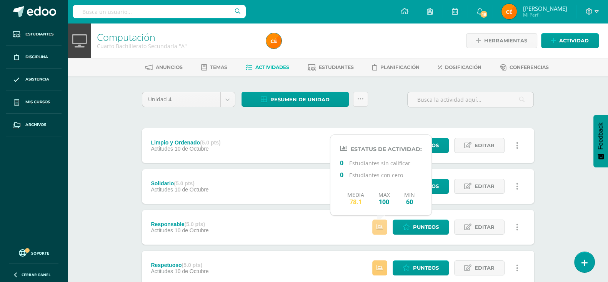
click at [383, 228] on icon at bounding box center [380, 227] width 7 height 7
